Goal: Contribute content: Add original content to the website for others to see

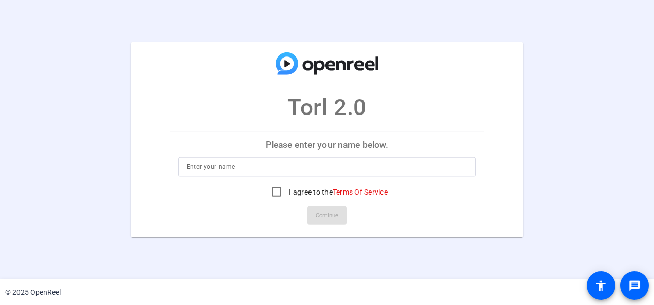
click at [286, 165] on input at bounding box center [327, 167] width 281 height 12
type input "[PERSON_NAME]"
click at [274, 188] on input "I agree to the Terms Of Service" at bounding box center [276, 192] width 21 height 21
click at [325, 219] on span "Continue" at bounding box center [326, 215] width 23 height 15
click at [329, 220] on span "Continue" at bounding box center [326, 215] width 23 height 15
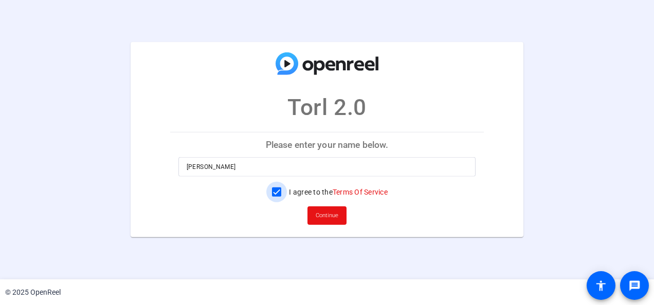
click at [278, 193] on input "I agree to the Terms Of Service" at bounding box center [276, 192] width 21 height 21
checkbox input "true"
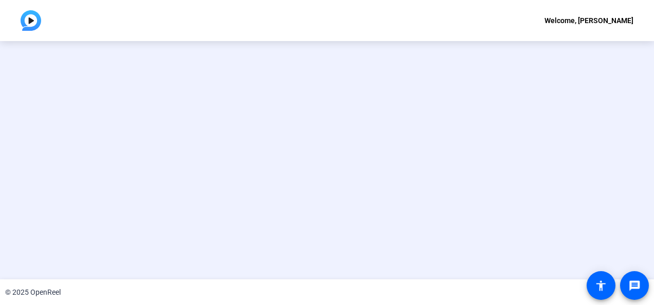
click at [335, 214] on openreel-ugc-invalid-session at bounding box center [327, 160] width 654 height 238
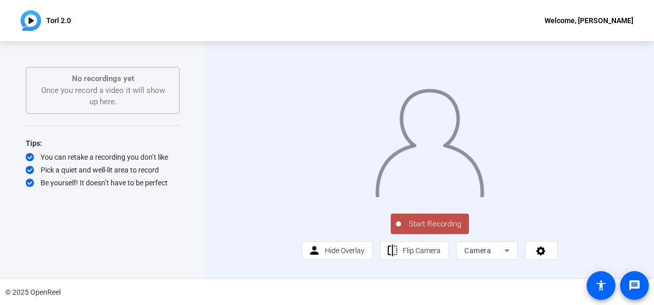
scroll to position [26, 0]
click at [339, 255] on span "Hide Overlay" at bounding box center [345, 251] width 40 height 8
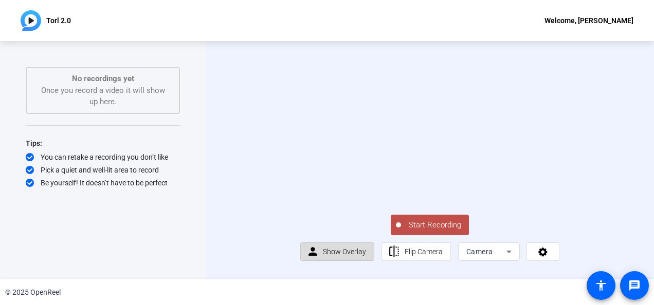
click at [339, 256] on span "Show Overlay" at bounding box center [344, 252] width 43 height 8
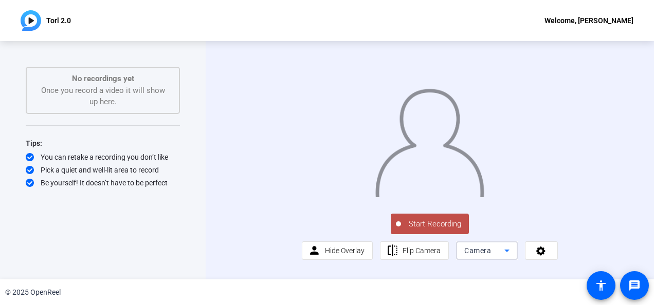
click at [482, 255] on span "Camera" at bounding box center [477, 251] width 27 height 8
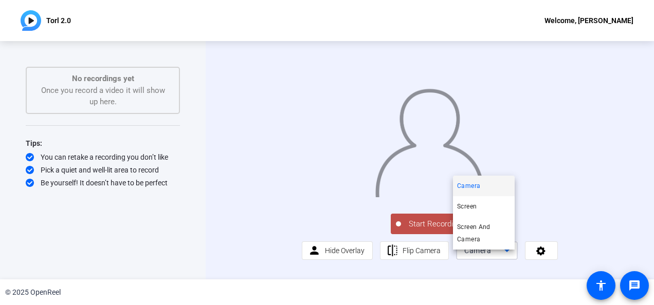
click at [482, 255] on div at bounding box center [327, 152] width 654 height 305
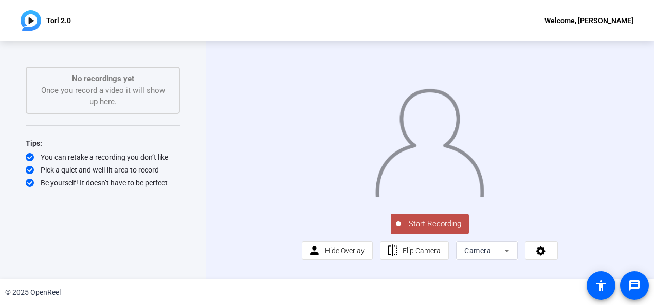
scroll to position [2, 0]
drag, startPoint x: 645, startPoint y: 138, endPoint x: 642, endPoint y: 132, distance: 6.7
click at [642, 132] on div "Start Recording person Hide Overlay flip Flip Camera Camera" at bounding box center [430, 160] width 448 height 238
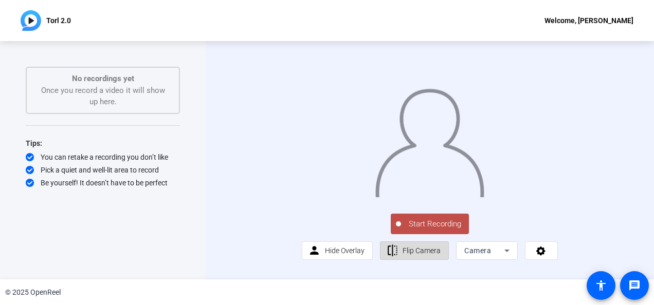
click at [422, 255] on span "Flip Camera" at bounding box center [421, 251] width 38 height 8
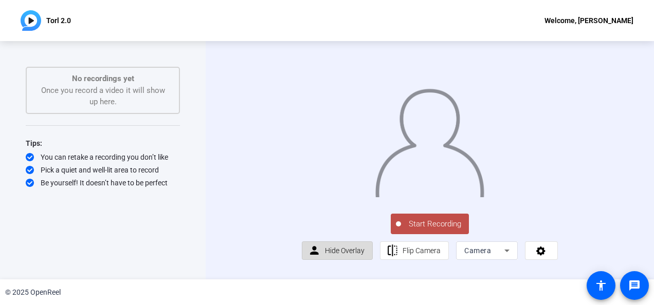
click at [345, 260] on span "Hide Overlay" at bounding box center [345, 251] width 40 height 20
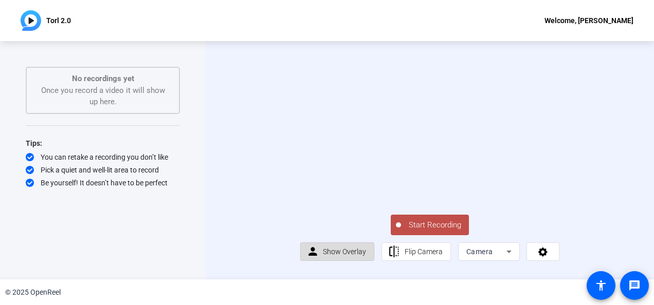
click at [345, 262] on span "Show Overlay" at bounding box center [344, 252] width 43 height 20
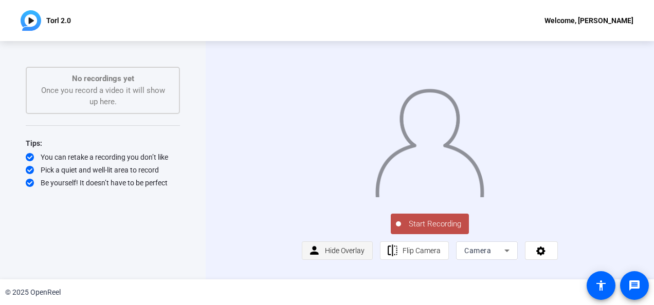
click at [345, 260] on span "Hide Overlay" at bounding box center [345, 251] width 40 height 20
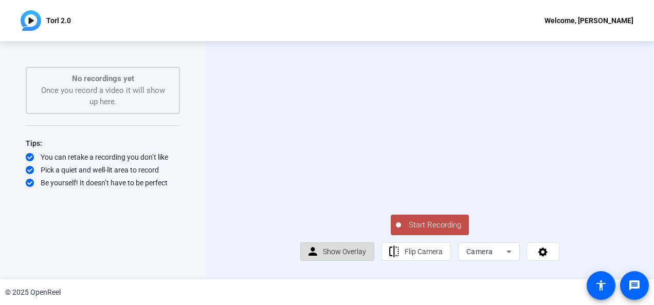
click at [341, 252] on span "Show Overlay" at bounding box center [344, 252] width 43 height 20
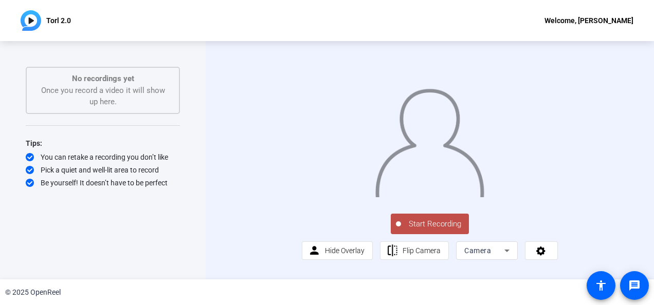
scroll to position [0, 0]
click at [443, 234] on button "Start Recording" at bounding box center [429, 224] width 78 height 21
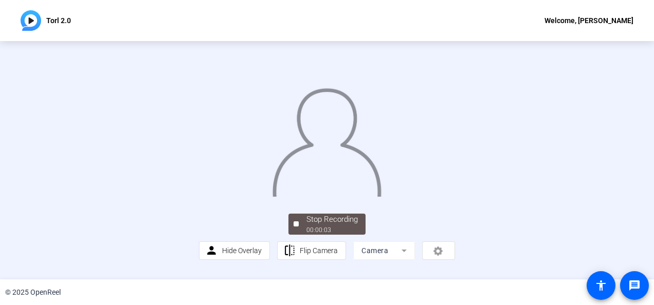
scroll to position [75, 0]
click at [319, 226] on div "Stop Recording" at bounding box center [331, 220] width 51 height 12
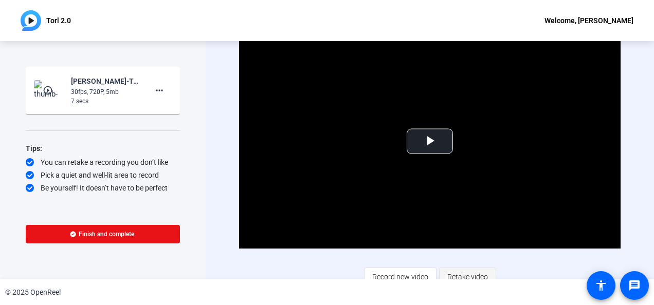
click at [452, 275] on span "Retake video" at bounding box center [467, 277] width 41 height 20
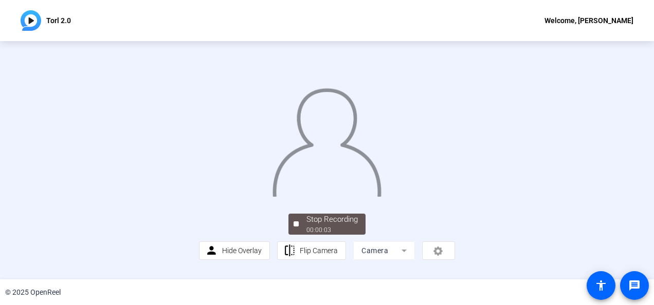
scroll to position [35, 0]
click at [299, 235] on span "Stop Recording 00:00:06" at bounding box center [332, 224] width 67 height 21
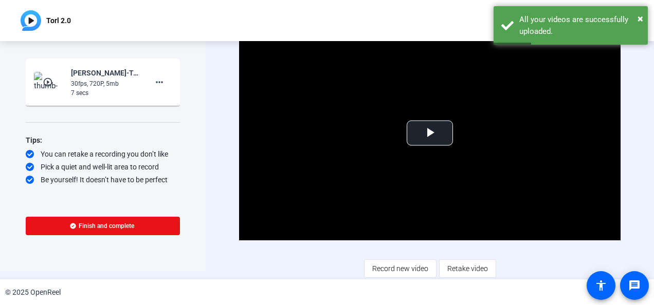
scroll to position [8, 0]
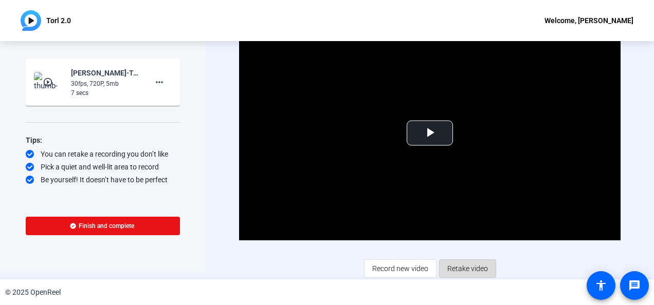
click at [474, 268] on span "Retake video" at bounding box center [467, 269] width 41 height 20
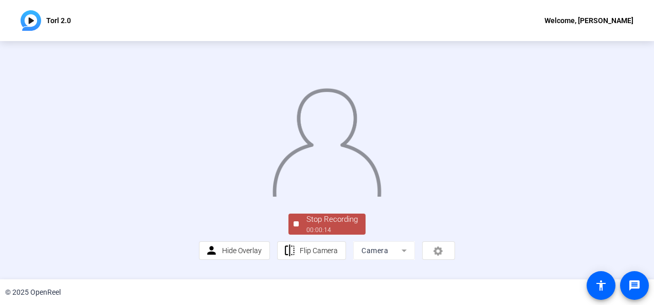
scroll to position [69, 0]
click at [306, 226] on div "Stop Recording" at bounding box center [331, 220] width 51 height 12
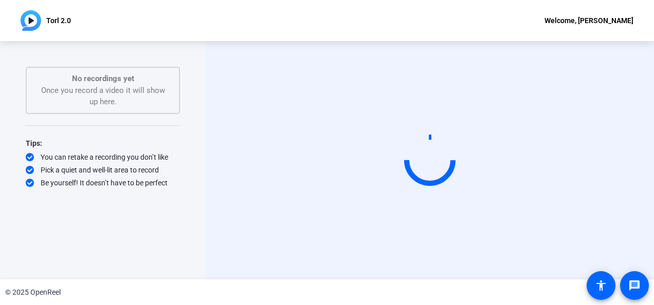
scroll to position [0, 0]
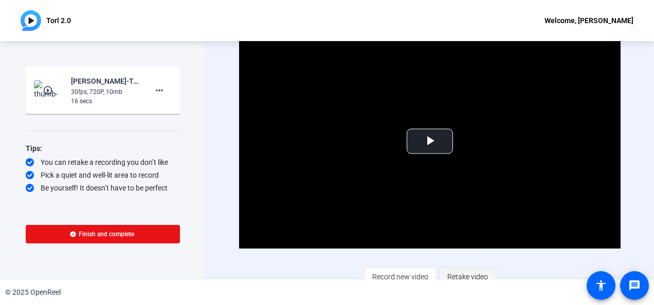
click at [470, 278] on span "Retake video" at bounding box center [467, 277] width 41 height 20
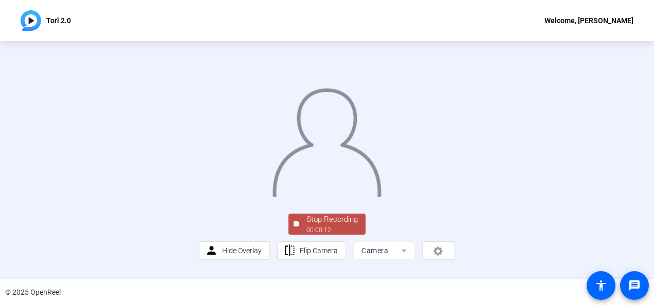
scroll to position [61, 0]
click at [339, 226] on div "Stop Recording" at bounding box center [331, 220] width 51 height 12
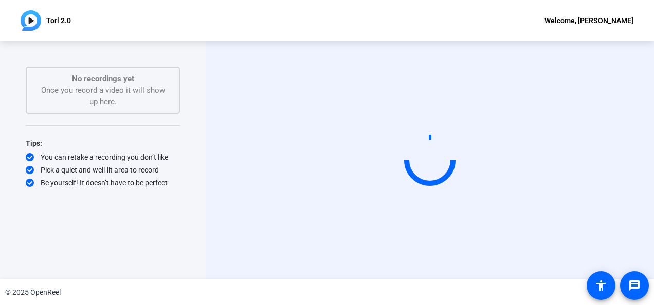
scroll to position [0, 0]
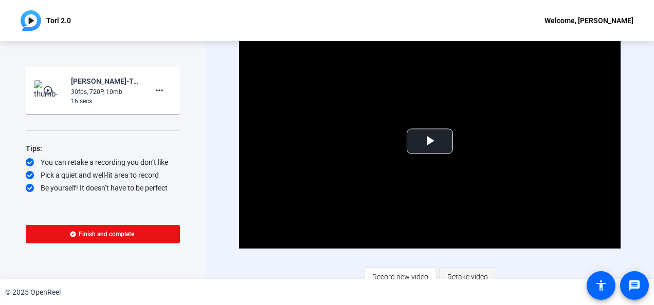
click at [473, 275] on span "Retake video" at bounding box center [467, 277] width 41 height 20
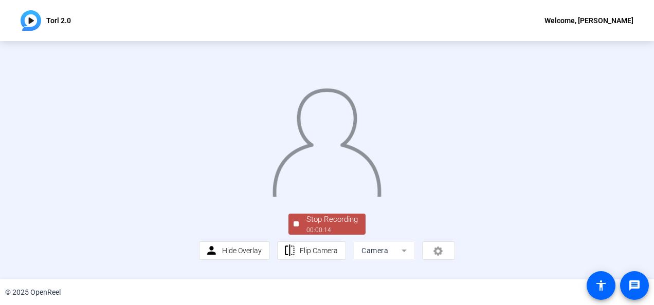
scroll to position [75, 0]
click at [318, 226] on div "Stop Recording" at bounding box center [331, 220] width 51 height 12
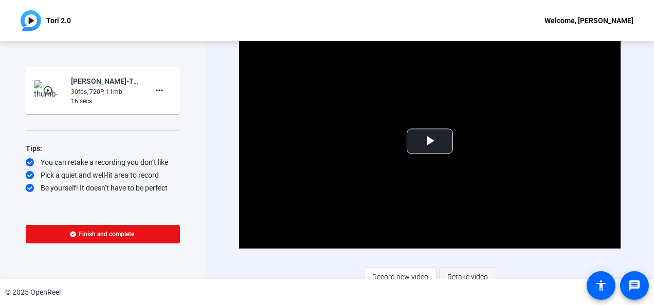
click at [483, 273] on span "Retake video" at bounding box center [467, 277] width 41 height 20
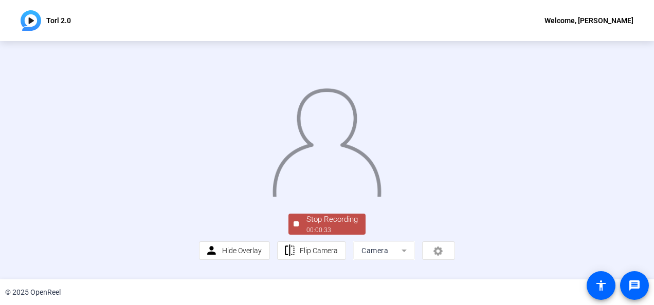
scroll to position [69, 0]
click at [337, 235] on div "00:00:34" at bounding box center [331, 230] width 51 height 9
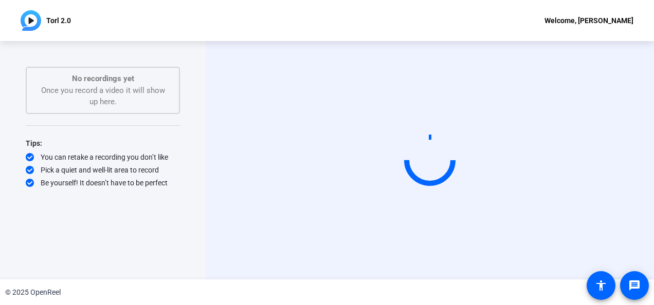
scroll to position [0, 0]
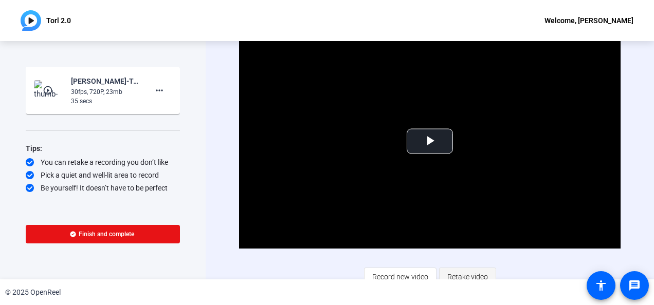
click at [480, 273] on span "Retake video" at bounding box center [467, 277] width 41 height 20
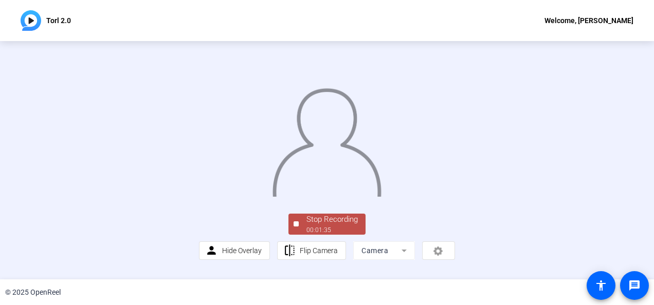
drag, startPoint x: 645, startPoint y: 209, endPoint x: 646, endPoint y: 217, distance: 8.3
click at [646, 217] on div "Stop Recording 00:01:35 person Hide Overlay flip Flip Camera Camera" at bounding box center [327, 160] width 654 height 238
click at [355, 235] on span "Stop Recording 00:01:37" at bounding box center [332, 224] width 67 height 21
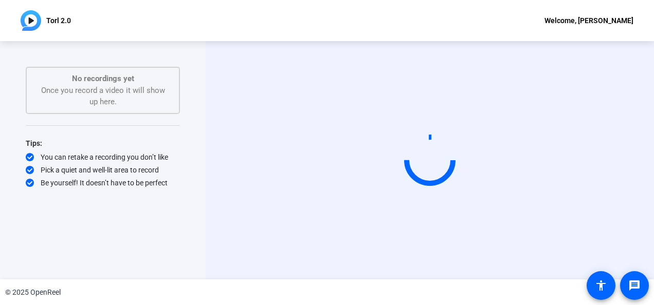
scroll to position [0, 0]
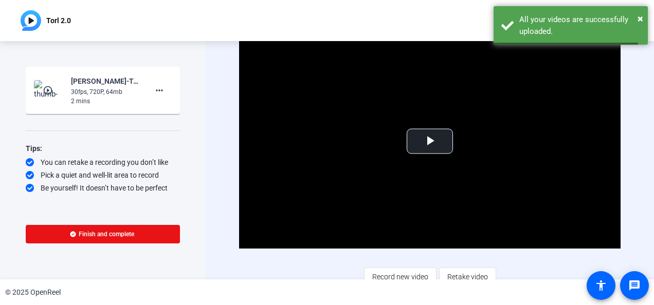
click at [645, 109] on div "Video Player is loading. Play Video Play Mute Current Time 0:00 / Duration -:- …" at bounding box center [430, 160] width 448 height 238
click at [430, 141] on span "Video Player" at bounding box center [430, 141] width 0 height 0
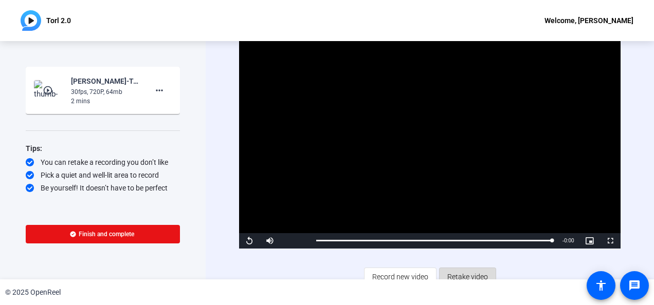
click at [452, 271] on span "Retake video" at bounding box center [467, 277] width 41 height 20
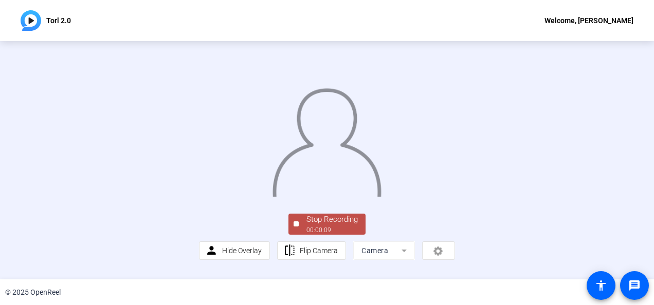
drag, startPoint x: 646, startPoint y: 141, endPoint x: 655, endPoint y: 185, distance: 45.5
click at [653, 185] on html "Accessibility Screen-Reader Guide, Feedback, and Issue Reporting | New window T…" at bounding box center [327, 152] width 654 height 305
click at [318, 235] on div "00:00:11" at bounding box center [331, 230] width 51 height 9
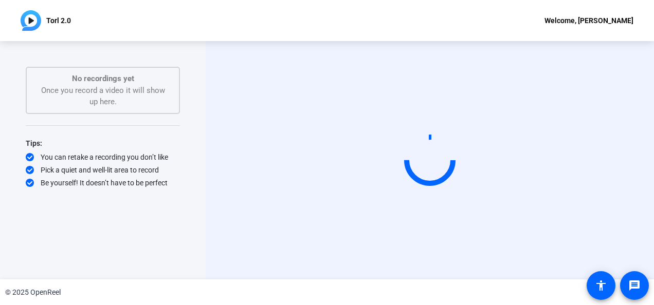
scroll to position [0, 0]
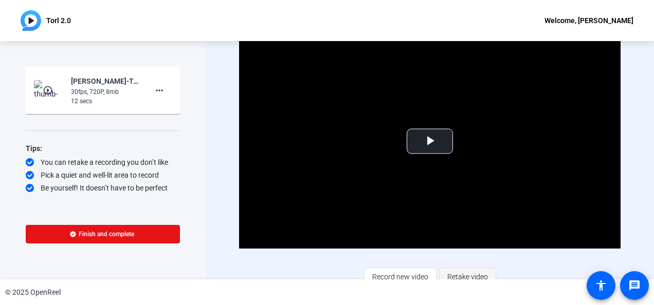
click at [472, 273] on span "Retake video" at bounding box center [467, 277] width 41 height 20
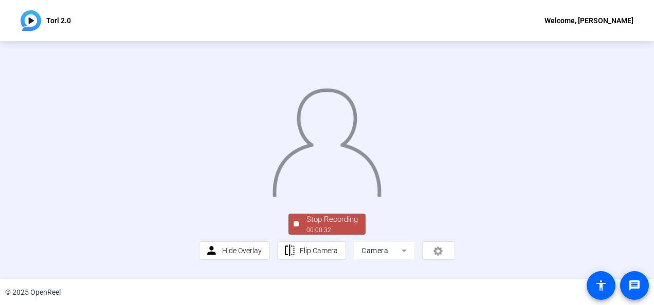
scroll to position [61, 0]
click at [328, 226] on div "Stop Recording" at bounding box center [331, 220] width 51 height 12
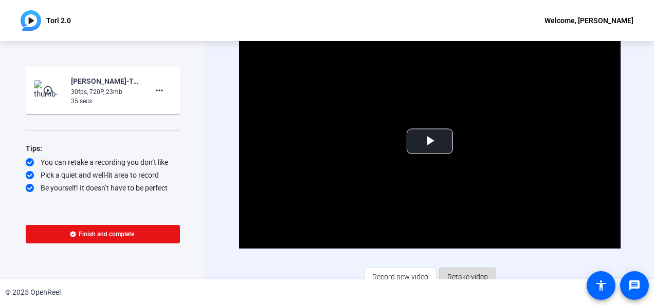
click at [474, 273] on span "Retake video" at bounding box center [467, 277] width 41 height 20
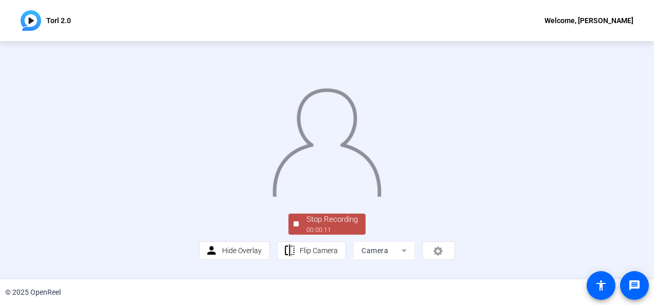
scroll to position [54, 0]
click at [324, 226] on div "Stop Recording" at bounding box center [331, 220] width 51 height 12
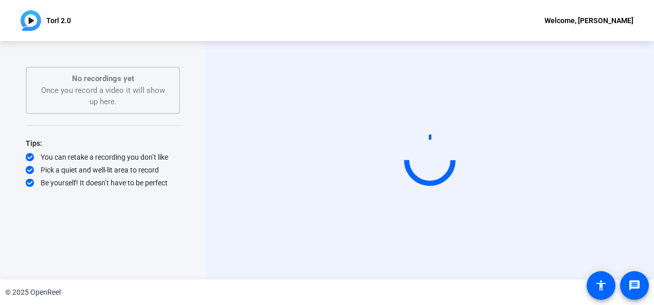
scroll to position [0, 0]
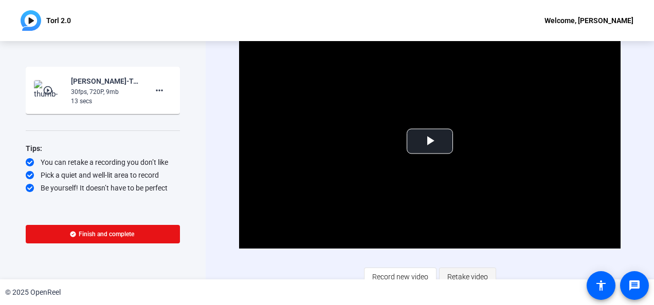
click at [464, 273] on span "Retake video" at bounding box center [467, 277] width 41 height 20
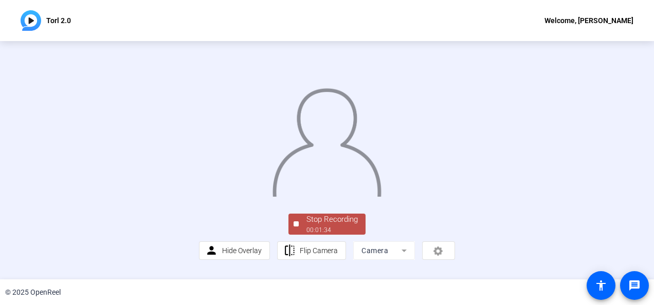
scroll to position [70, 0]
click at [333, 226] on div "Stop Recording" at bounding box center [331, 220] width 51 height 12
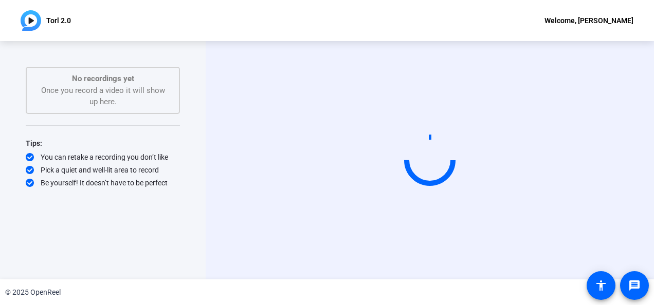
scroll to position [0, 0]
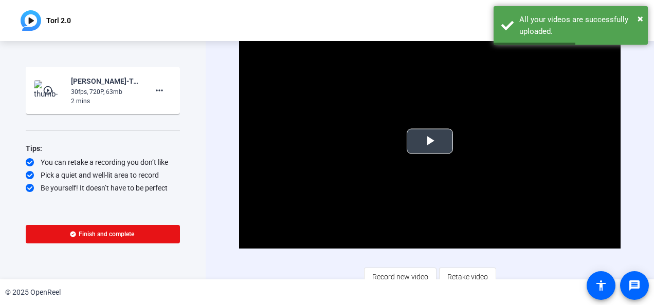
click at [430, 141] on span "Video Player" at bounding box center [430, 141] width 0 height 0
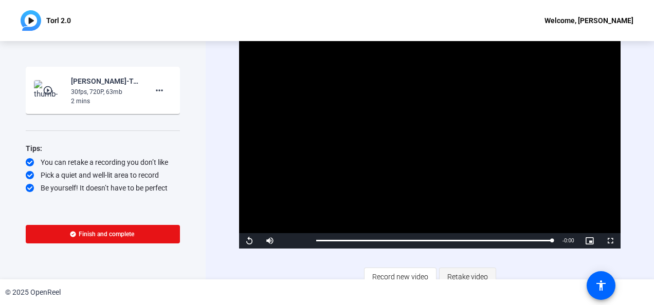
click at [468, 275] on span "Retake video" at bounding box center [467, 277] width 41 height 20
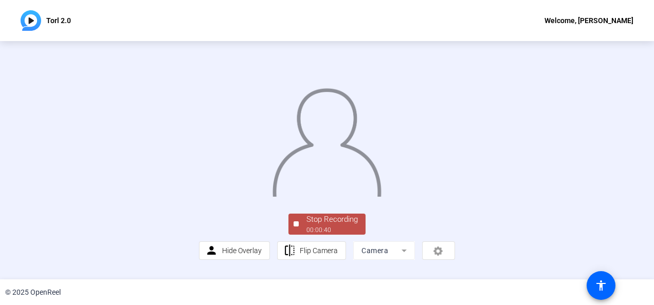
drag, startPoint x: 647, startPoint y: 136, endPoint x: 655, endPoint y: 174, distance: 38.7
click at [653, 174] on html "Accessibility Screen-Reader Guide, Feedback, and Issue Reporting | New window T…" at bounding box center [327, 152] width 654 height 305
click at [351, 226] on div "Stop Recording" at bounding box center [331, 220] width 51 height 12
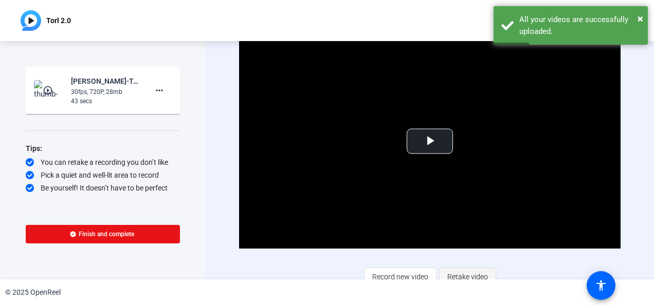
click at [472, 274] on span "Retake video" at bounding box center [467, 277] width 41 height 20
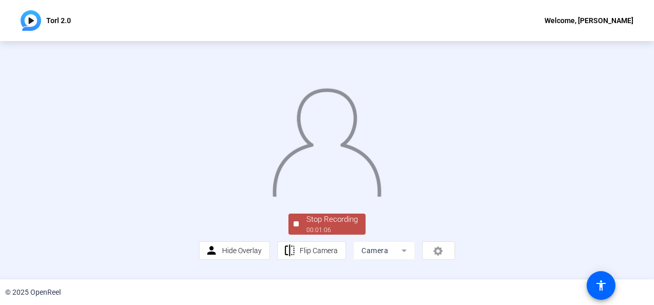
scroll to position [57, 0]
click at [333, 226] on div "Stop Recording" at bounding box center [331, 220] width 51 height 12
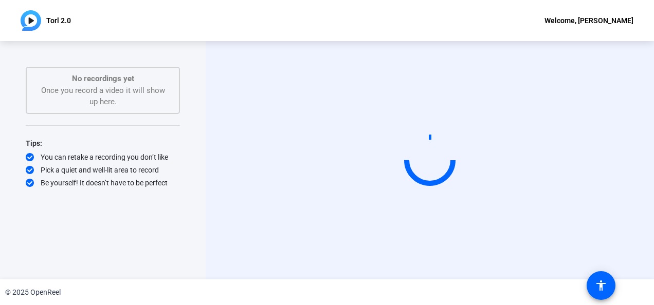
scroll to position [0, 0]
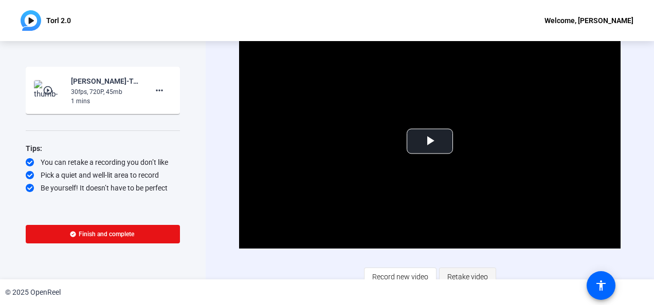
click at [455, 274] on span "Retake video" at bounding box center [467, 277] width 41 height 20
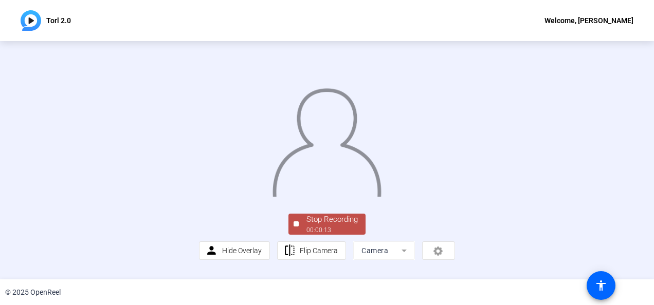
drag, startPoint x: 648, startPoint y: 142, endPoint x: 655, endPoint y: 198, distance: 57.0
click at [653, 198] on html "Accessibility Screen-Reader Guide, Feedback, and Issue Reporting | New window T…" at bounding box center [327, 152] width 654 height 305
click at [341, 226] on div "Stop Recording" at bounding box center [331, 220] width 51 height 12
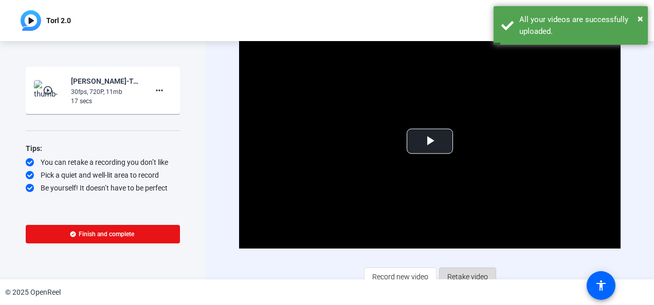
click at [457, 275] on span "Retake video" at bounding box center [467, 277] width 41 height 20
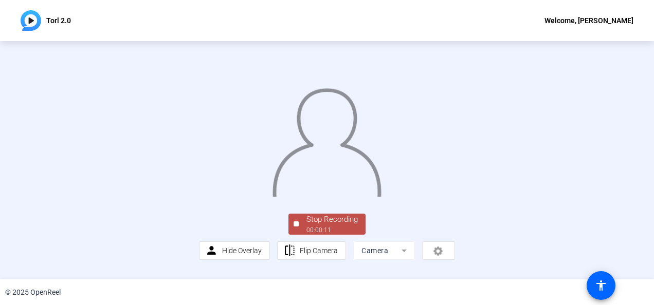
scroll to position [71, 0]
click at [338, 235] on div "00:00:12" at bounding box center [331, 230] width 51 height 9
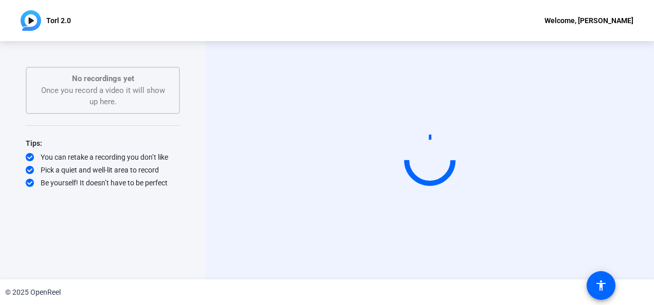
scroll to position [0, 0]
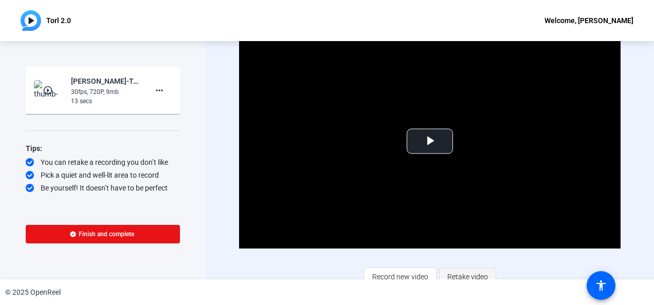
click at [472, 274] on span "Retake video" at bounding box center [467, 277] width 41 height 20
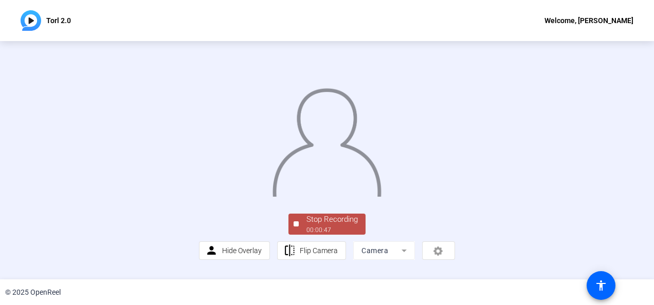
scroll to position [66, 0]
click at [340, 226] on div "Stop Recording" at bounding box center [331, 220] width 51 height 12
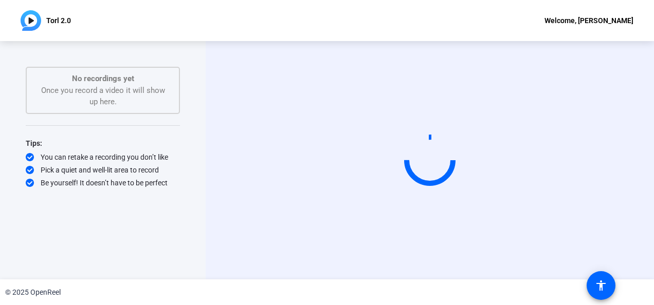
scroll to position [0, 0]
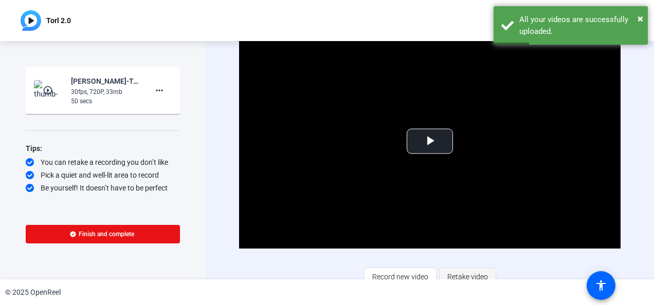
click at [460, 278] on span "Retake video" at bounding box center [467, 277] width 41 height 20
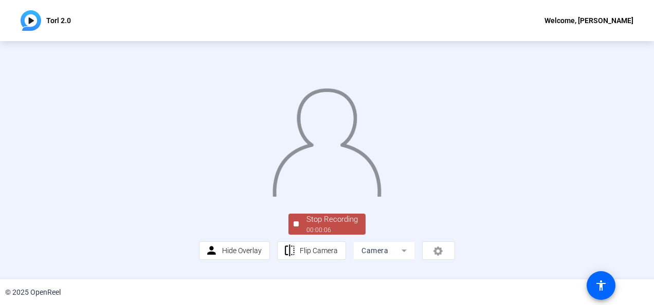
drag, startPoint x: 648, startPoint y: 119, endPoint x: 647, endPoint y: 145, distance: 26.7
click at [647, 145] on div "Stop Recording 00:00:06 person Hide Overlay flip Flip Camera Camera" at bounding box center [327, 160] width 654 height 238
click at [341, 226] on div "Stop Recording" at bounding box center [331, 220] width 51 height 12
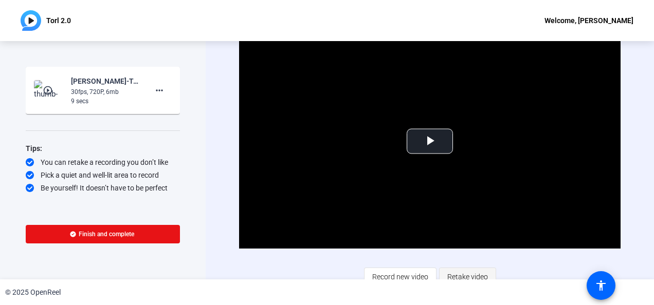
click at [470, 274] on span "Retake video" at bounding box center [467, 277] width 41 height 20
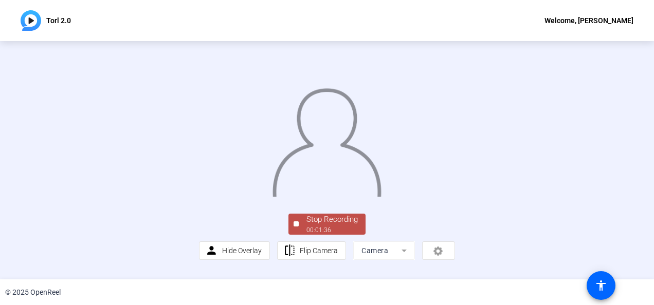
scroll to position [45, 0]
click at [338, 235] on div "00:01:37" at bounding box center [331, 230] width 51 height 9
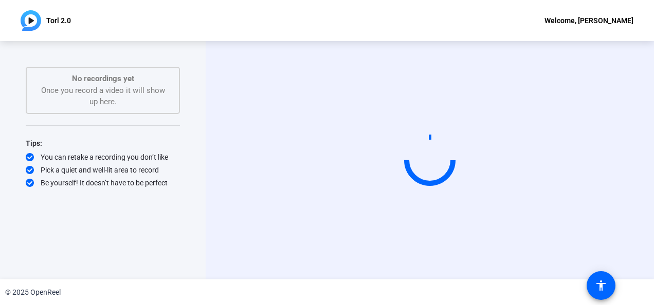
scroll to position [0, 0]
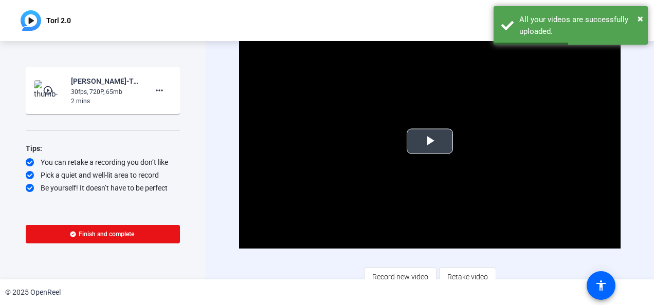
click at [430, 141] on span "Video Player" at bounding box center [430, 141] width 0 height 0
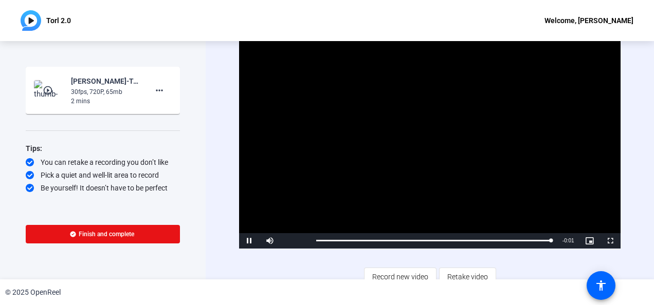
scroll to position [8, 0]
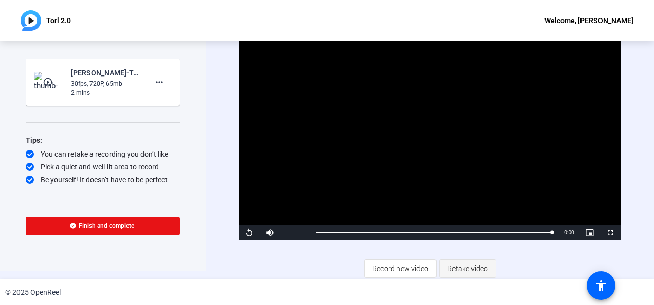
click at [454, 270] on span "Retake video" at bounding box center [467, 269] width 41 height 20
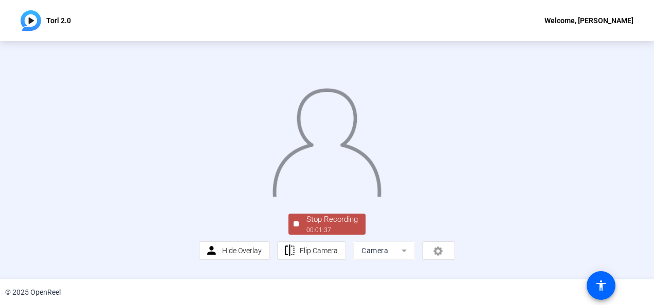
scroll to position [38, 0]
click at [341, 226] on div "Stop Recording" at bounding box center [331, 220] width 51 height 12
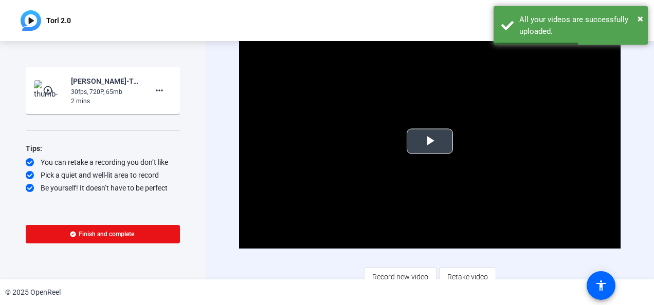
click at [430, 141] on span "Video Player" at bounding box center [430, 141] width 0 height 0
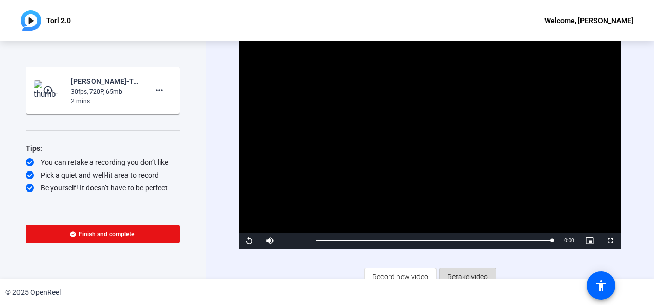
click at [461, 278] on span "Retake video" at bounding box center [467, 277] width 41 height 20
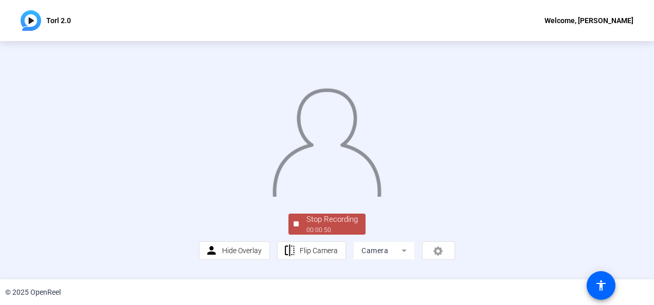
scroll to position [39, 0]
click at [326, 235] on div "00:00:52" at bounding box center [331, 230] width 51 height 9
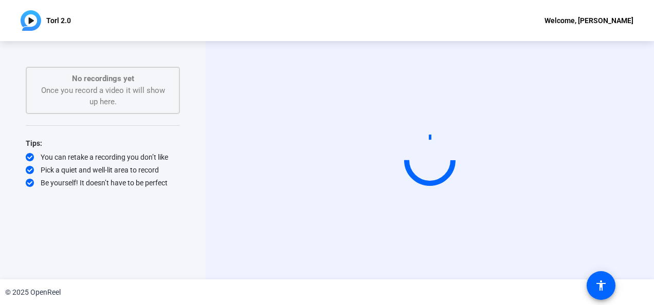
scroll to position [0, 0]
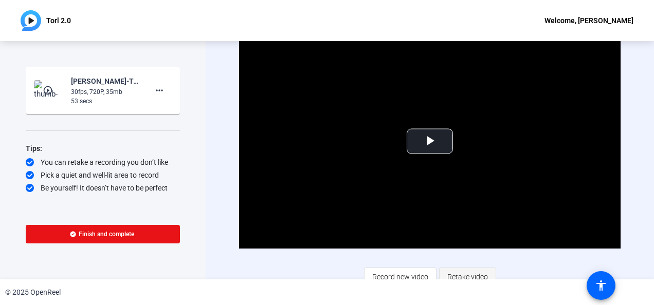
click at [471, 276] on span "Retake video" at bounding box center [467, 277] width 41 height 20
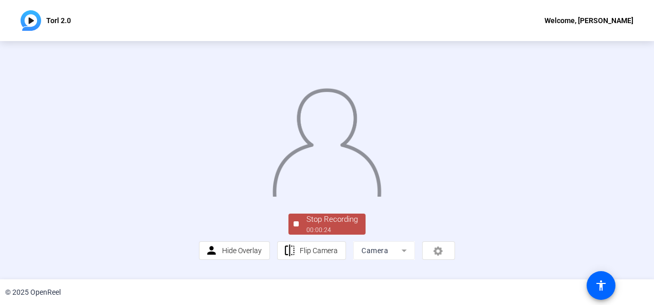
scroll to position [69, 0]
click at [340, 226] on div "Stop Recording" at bounding box center [331, 220] width 51 height 12
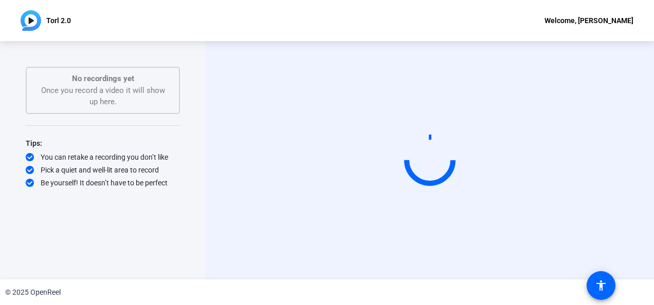
scroll to position [0, 0]
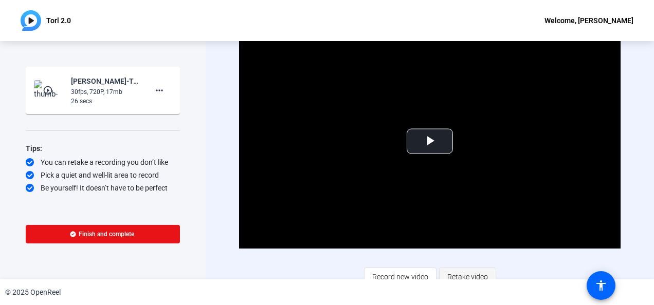
click at [473, 276] on span "Retake video" at bounding box center [467, 277] width 41 height 20
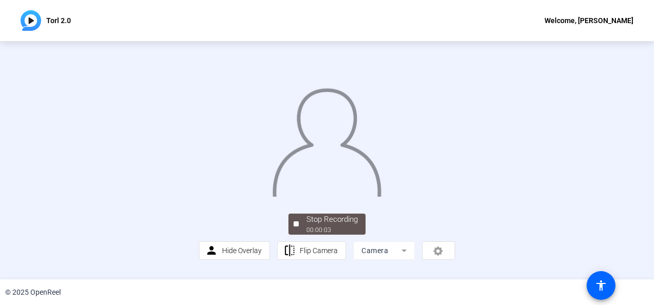
scroll to position [41, 0]
click at [320, 226] on div "Stop Recording" at bounding box center [331, 220] width 51 height 12
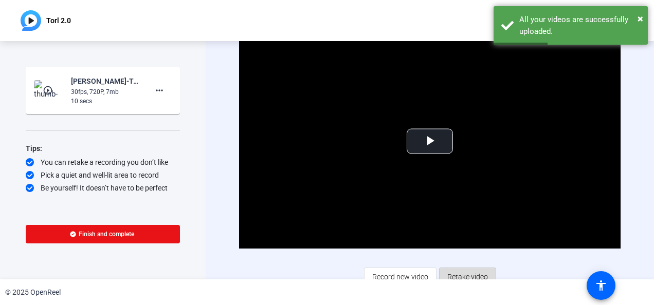
click at [474, 269] on span "Retake video" at bounding box center [467, 277] width 41 height 20
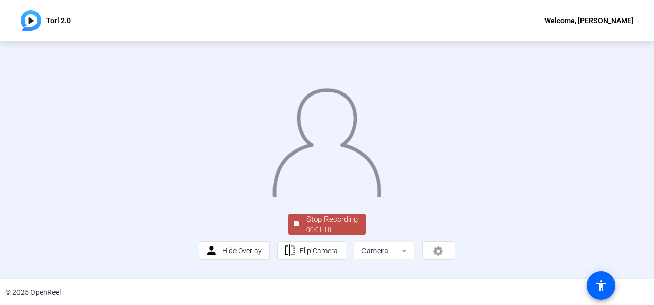
scroll to position [75, 0]
click at [333, 233] on div "00:01:19" at bounding box center [331, 230] width 51 height 9
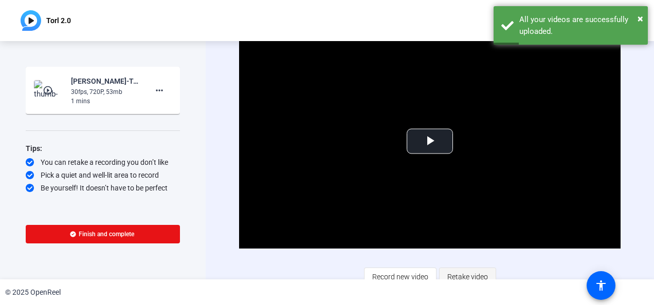
click at [470, 274] on span "Retake video" at bounding box center [467, 277] width 41 height 20
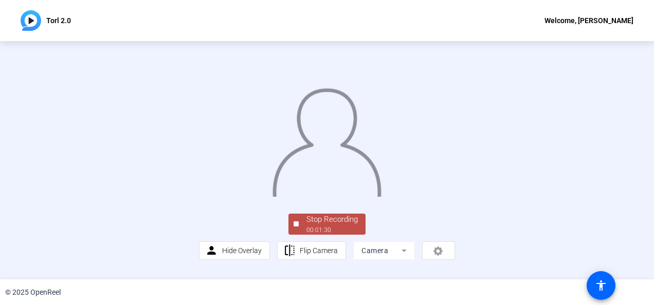
scroll to position [62, 0]
click at [345, 226] on div "Stop Recording" at bounding box center [331, 220] width 51 height 12
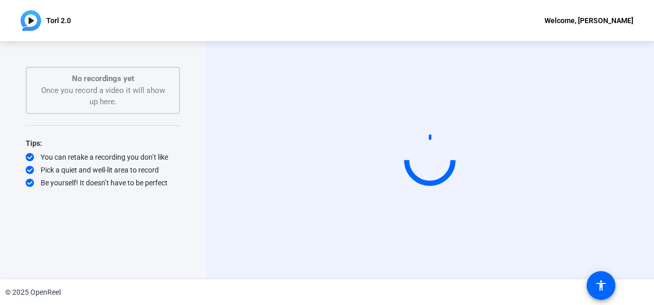
scroll to position [0, 0]
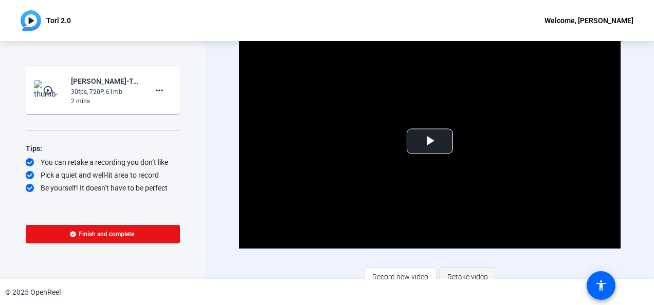
click at [464, 273] on span "Retake video" at bounding box center [467, 277] width 41 height 20
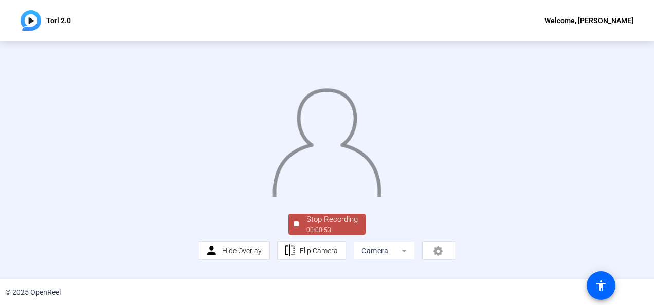
scroll to position [65, 0]
click at [347, 235] on div "00:00:54" at bounding box center [331, 230] width 51 height 9
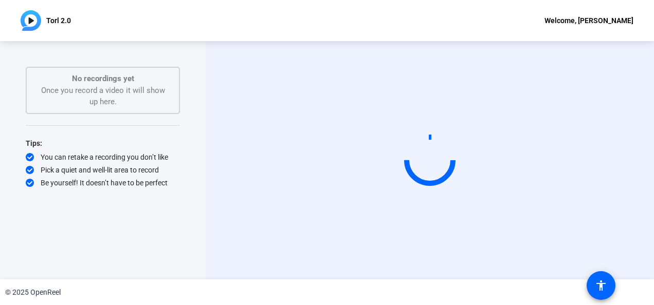
scroll to position [0, 0]
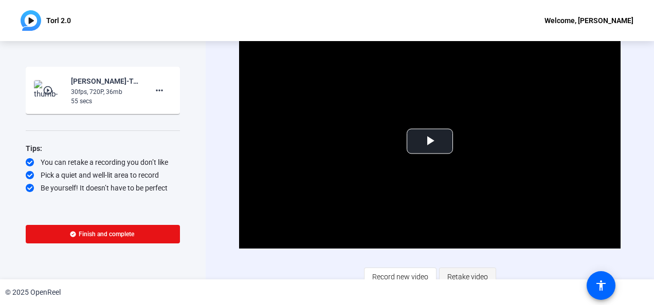
click at [475, 273] on span "Retake video" at bounding box center [467, 277] width 41 height 20
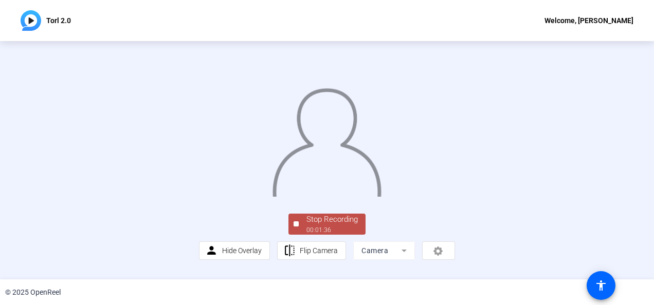
scroll to position [57, 0]
click at [345, 235] on div "00:01:37" at bounding box center [331, 230] width 51 height 9
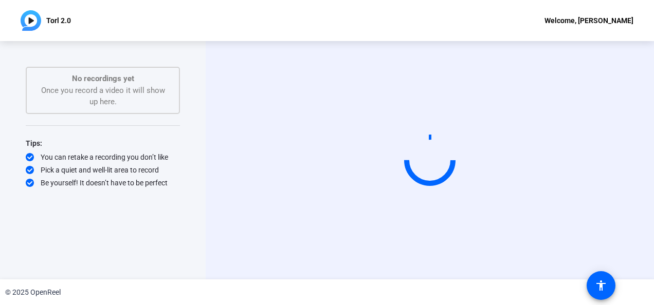
scroll to position [0, 0]
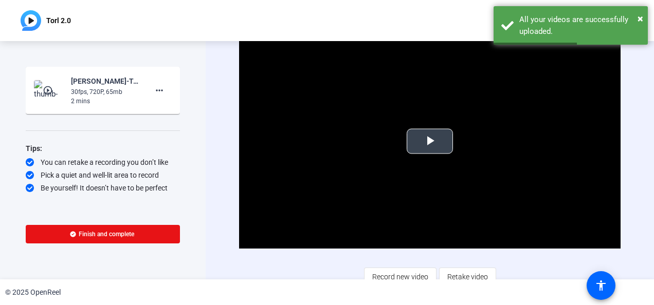
click at [430, 141] on span "Video Player" at bounding box center [430, 141] width 0 height 0
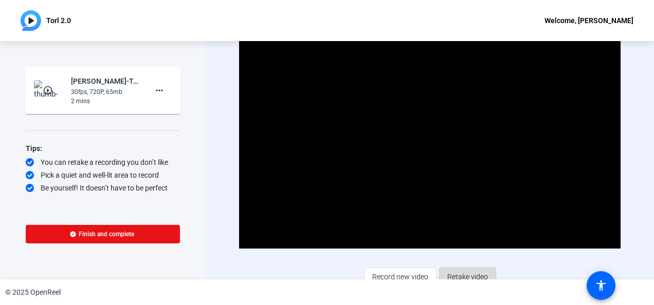
click at [477, 272] on span "Retake video" at bounding box center [467, 277] width 41 height 20
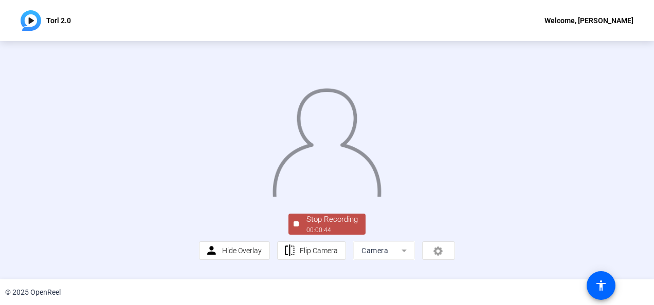
scroll to position [60, 0]
click at [307, 226] on div "Stop Recording" at bounding box center [331, 220] width 51 height 12
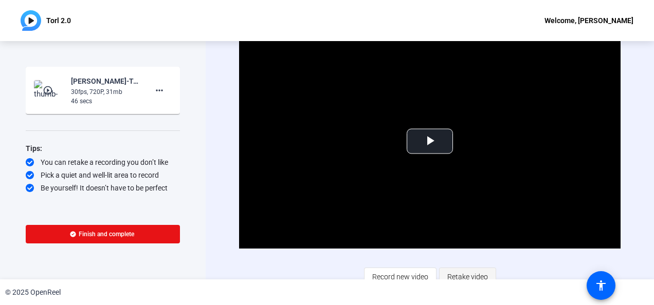
click at [475, 273] on span "Retake video" at bounding box center [467, 277] width 41 height 20
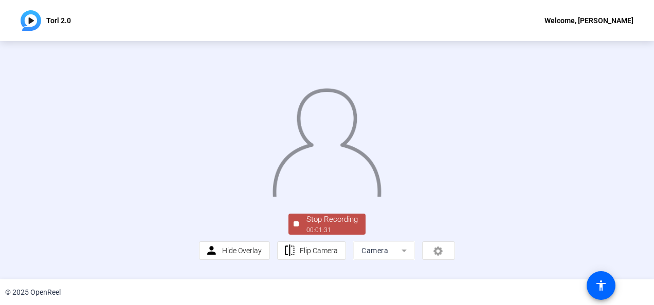
scroll to position [33, 0]
click at [353, 226] on div "Stop Recording" at bounding box center [331, 220] width 51 height 12
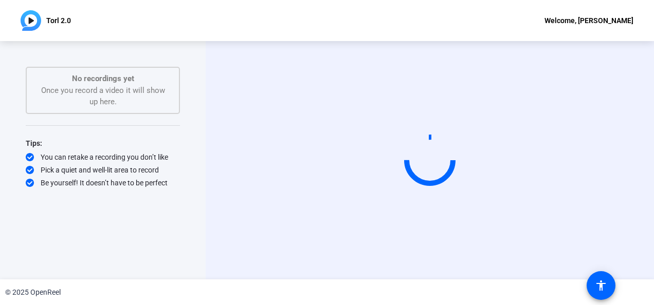
scroll to position [0, 0]
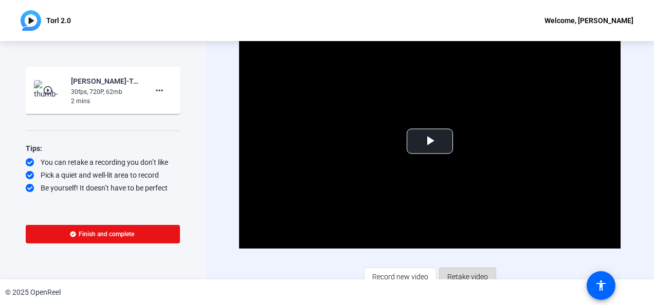
click at [464, 273] on span "Retake video" at bounding box center [467, 277] width 41 height 20
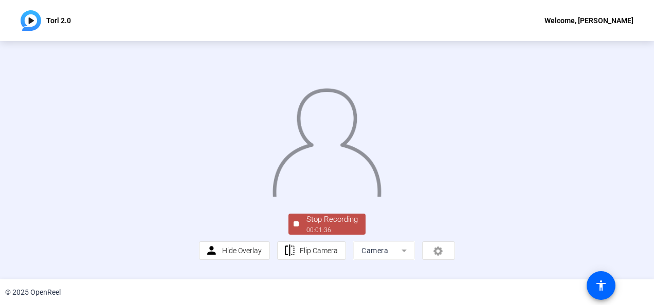
scroll to position [40, 0]
click at [344, 235] on div "00:01:37" at bounding box center [331, 230] width 51 height 9
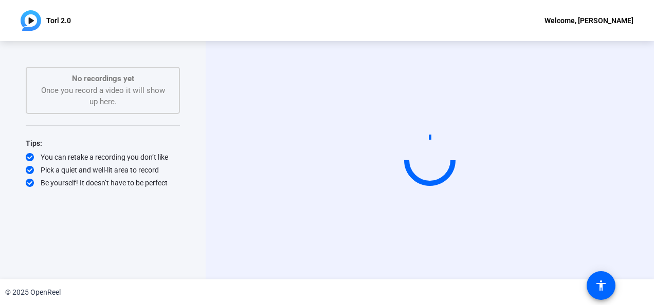
scroll to position [0, 0]
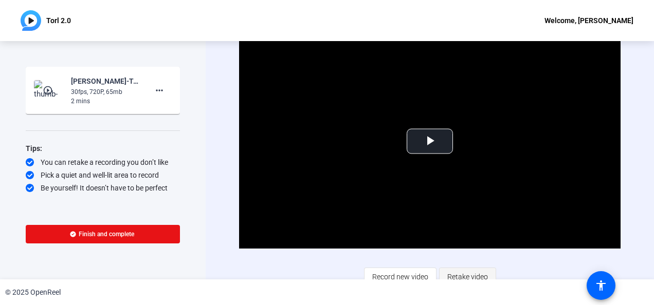
click at [458, 277] on span "Retake video" at bounding box center [467, 277] width 41 height 20
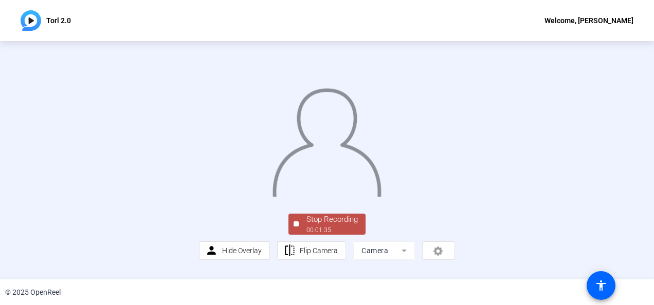
scroll to position [38, 0]
click at [345, 235] on div "00:01:37" at bounding box center [331, 230] width 51 height 9
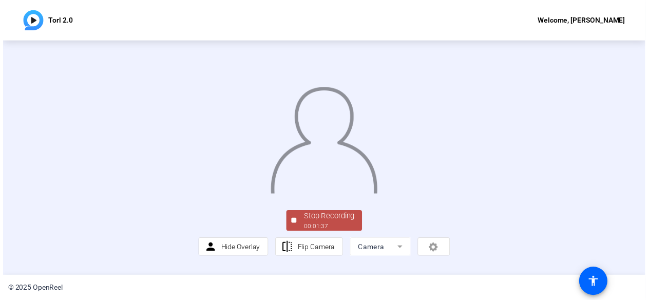
scroll to position [0, 0]
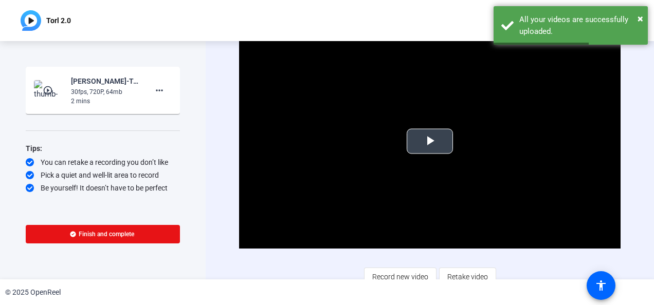
click at [430, 141] on span "Video Player" at bounding box center [430, 141] width 0 height 0
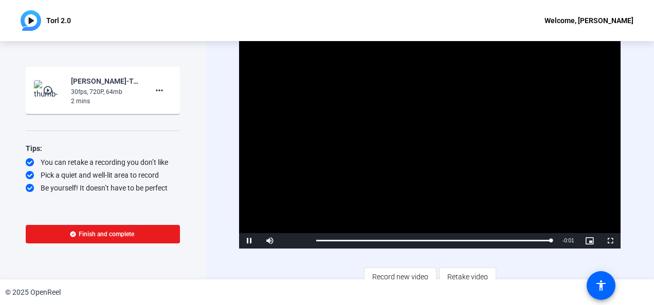
click at [105, 235] on span "Finish and complete" at bounding box center [106, 234] width 55 height 8
